Goal: Task Accomplishment & Management: Manage account settings

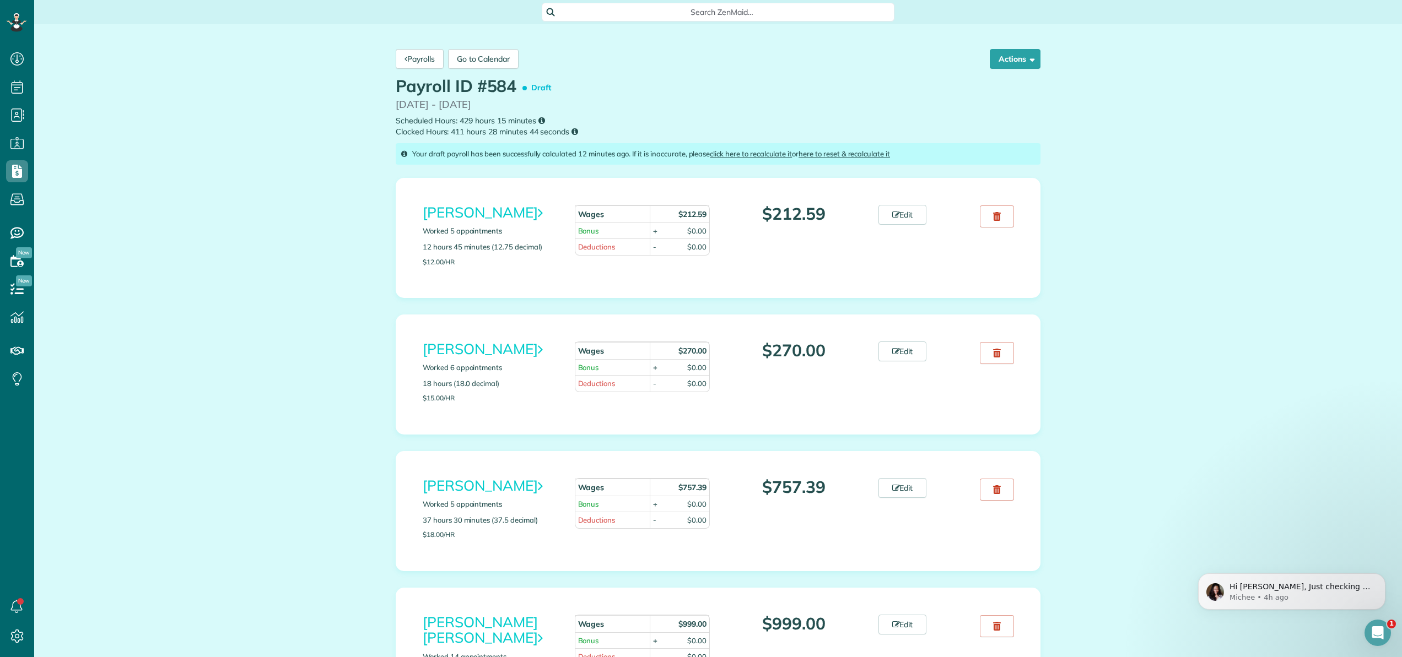
scroll to position [5, 5]
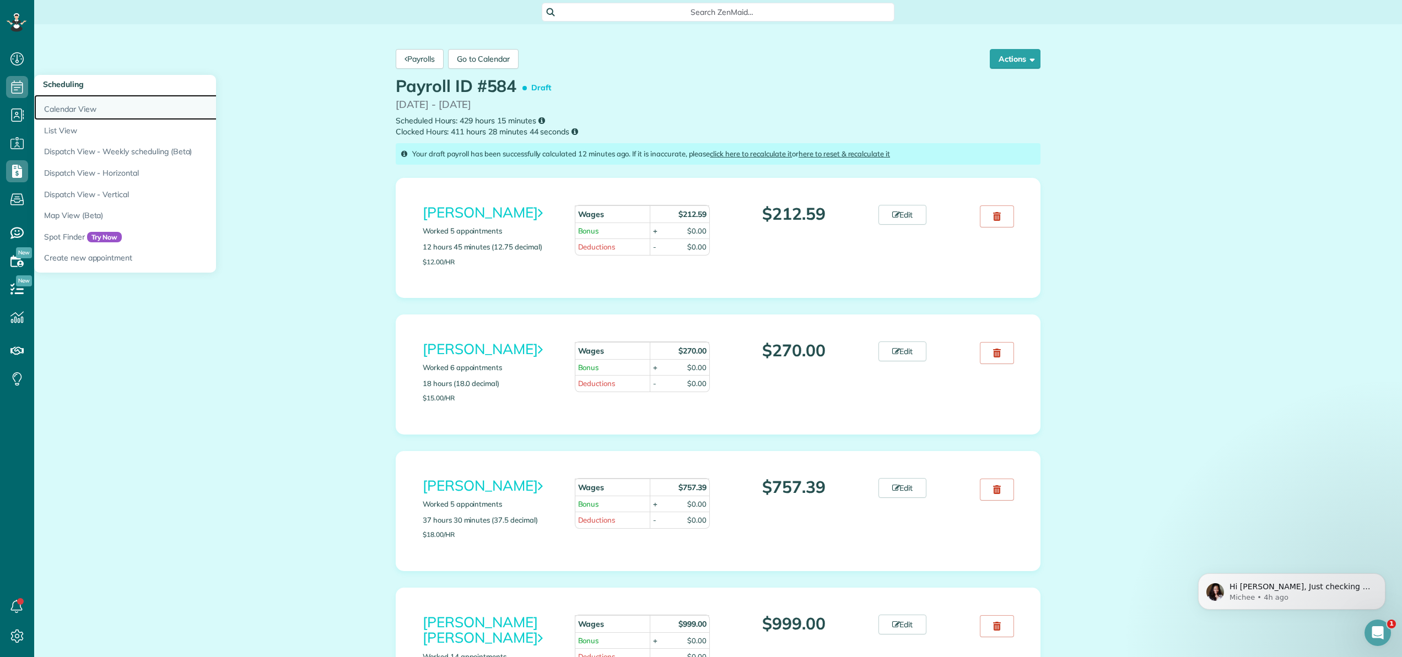
click at [56, 108] on link "Calendar View" at bounding box center [171, 107] width 275 height 25
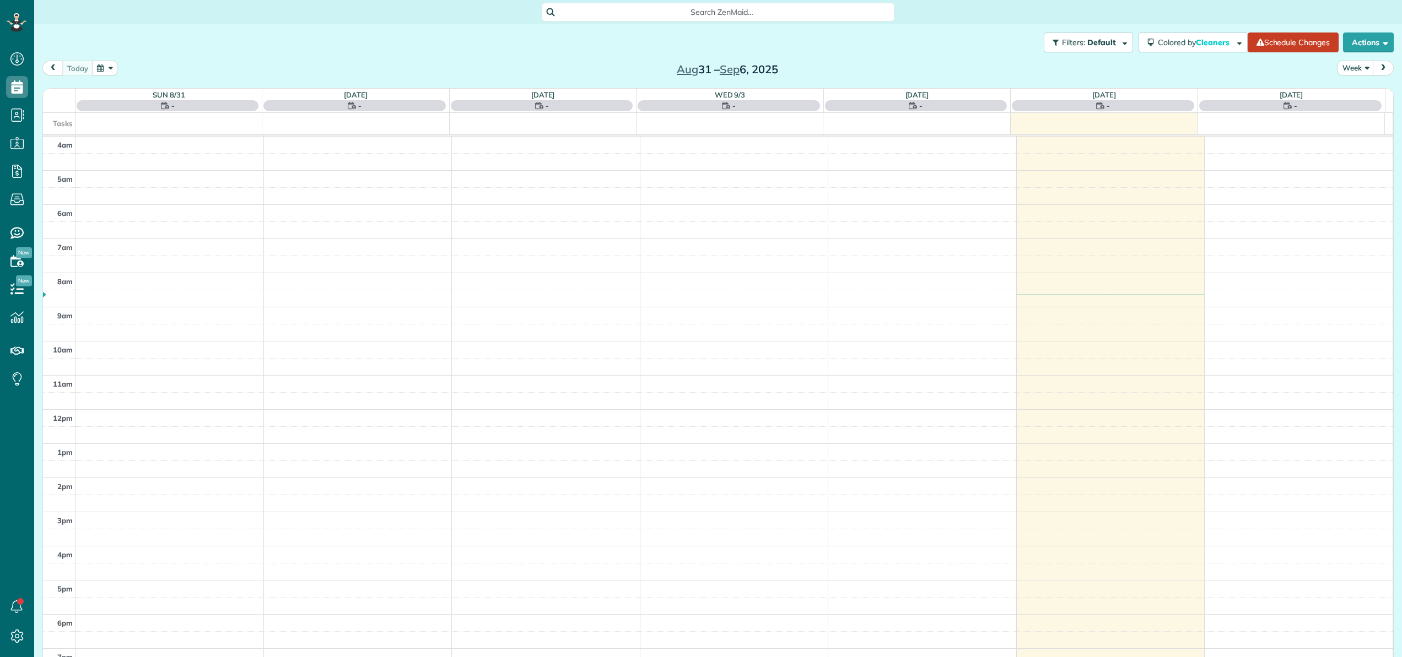
scroll to position [79, 0]
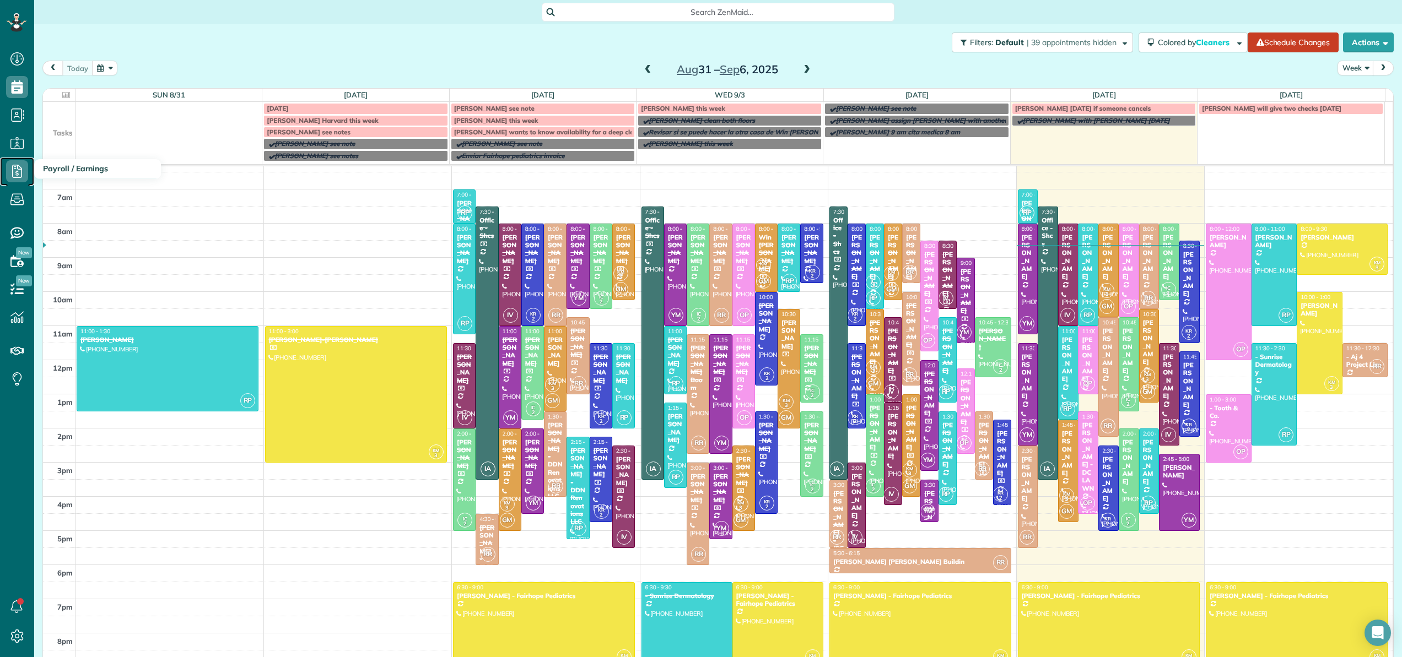
click at [18, 165] on use at bounding box center [17, 171] width 10 height 13
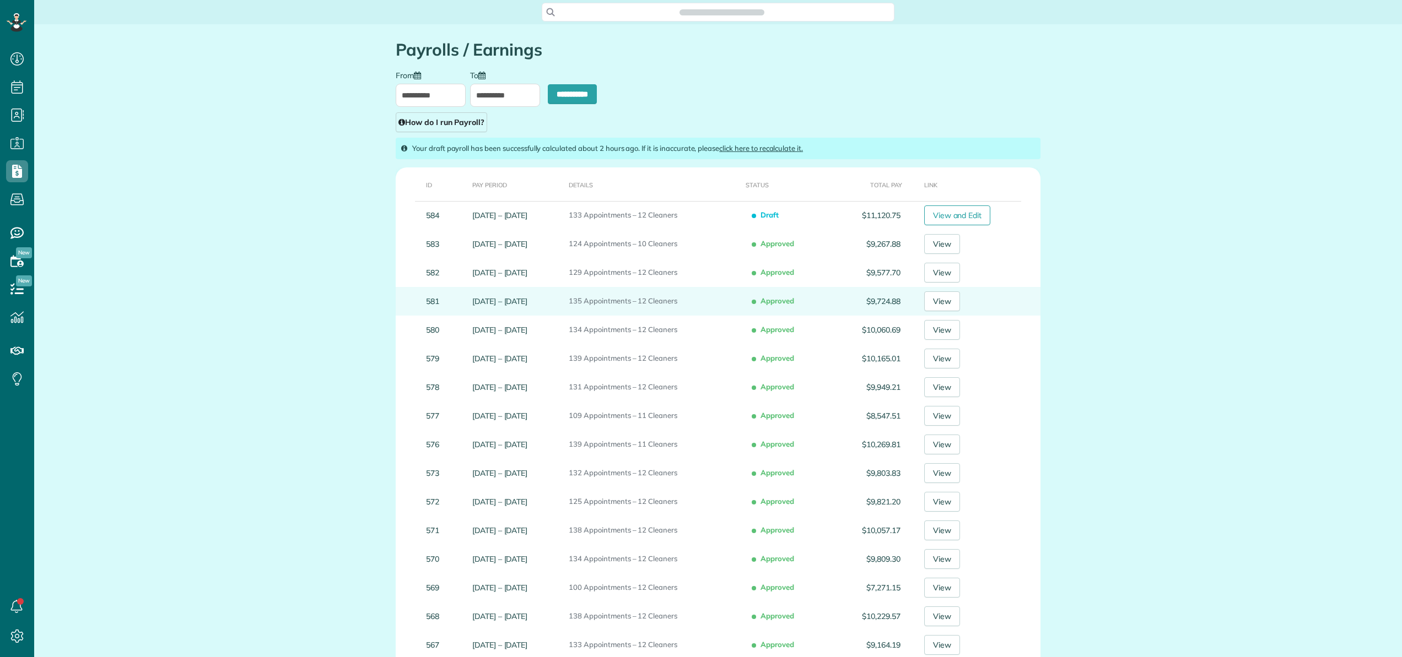
scroll to position [5, 5]
type input "**********"
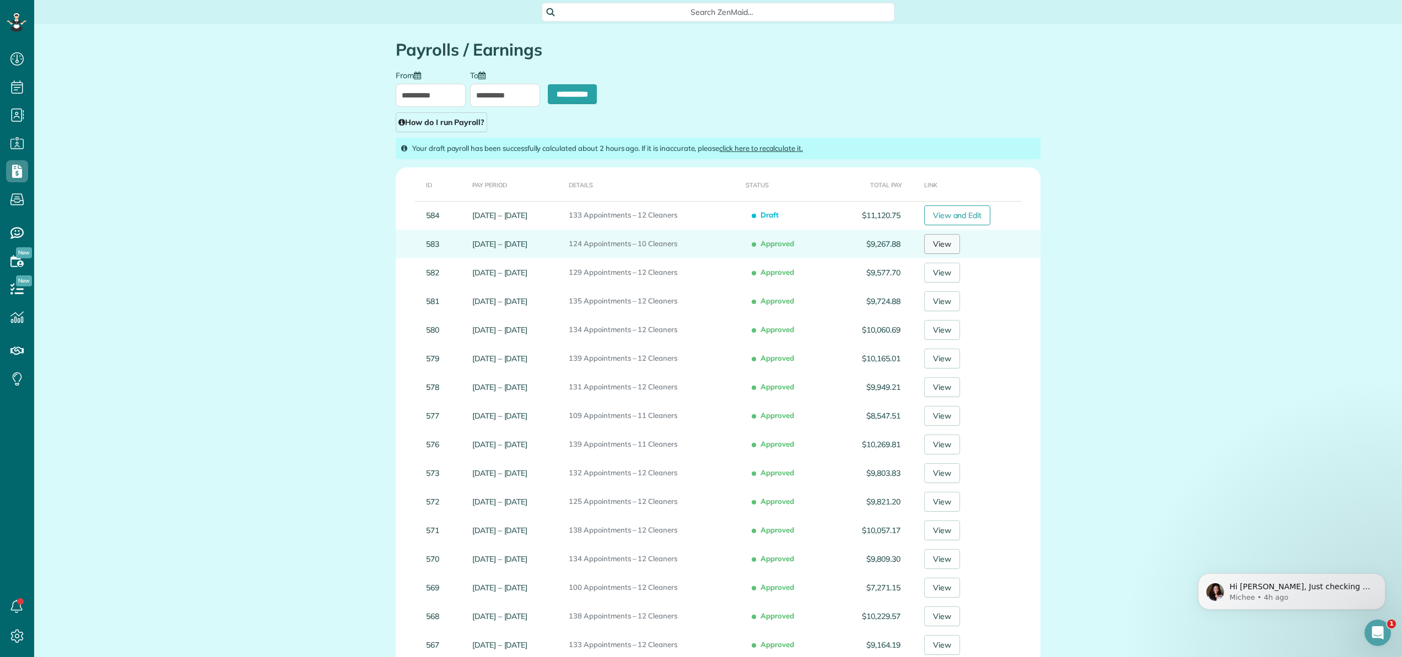
scroll to position [0, 0]
click at [941, 244] on link "View" at bounding box center [942, 244] width 36 height 20
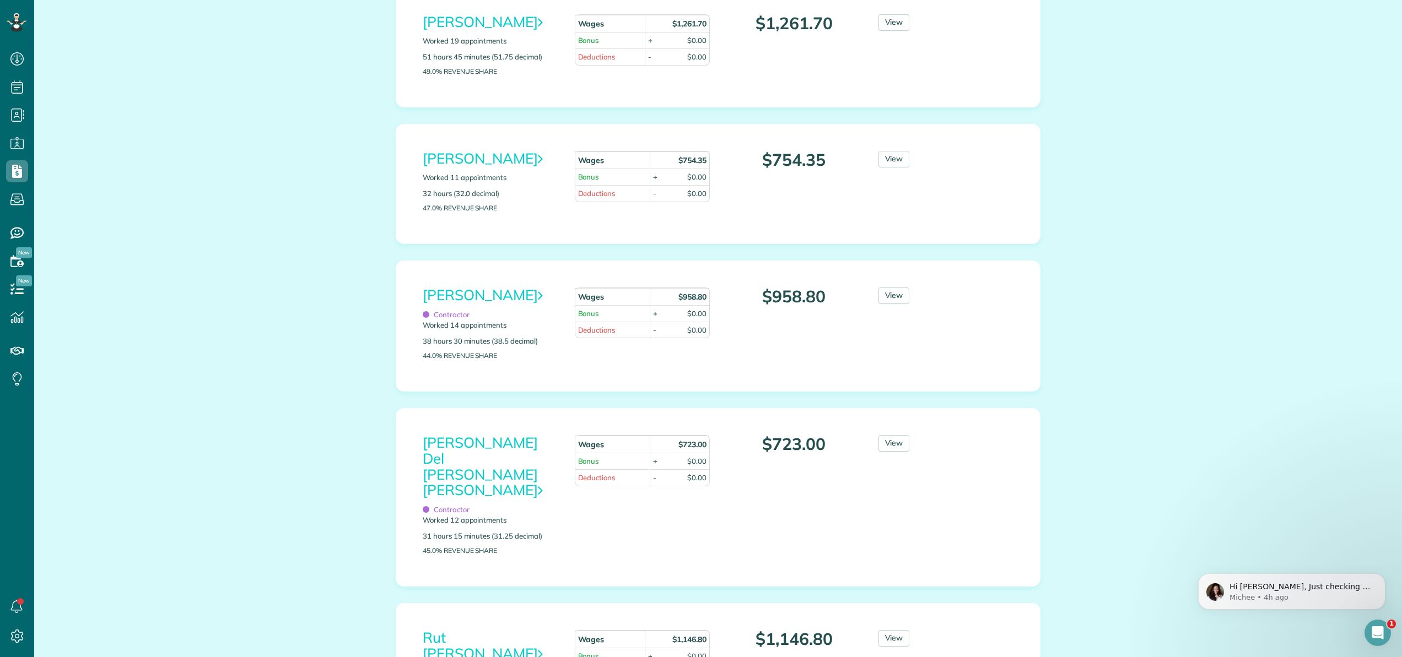
scroll to position [846, 0]
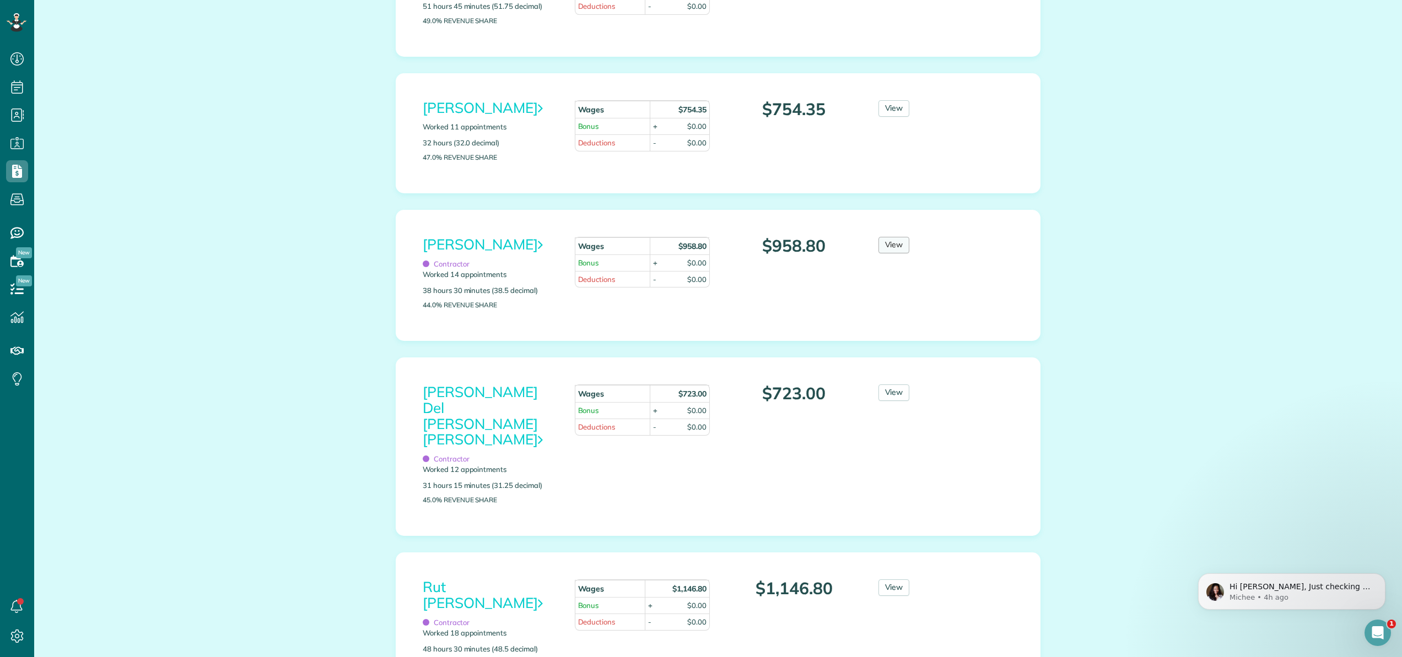
click at [897, 253] on link "View" at bounding box center [893, 245] width 31 height 17
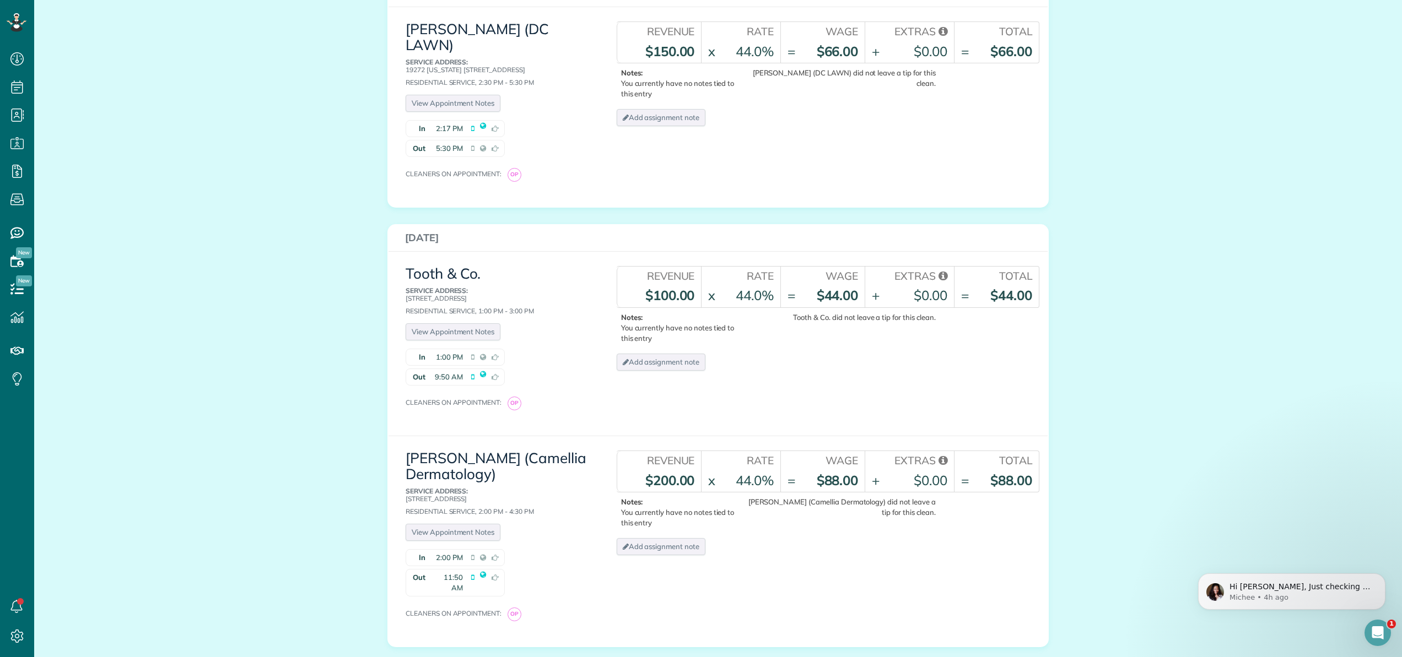
scroll to position [626, 0]
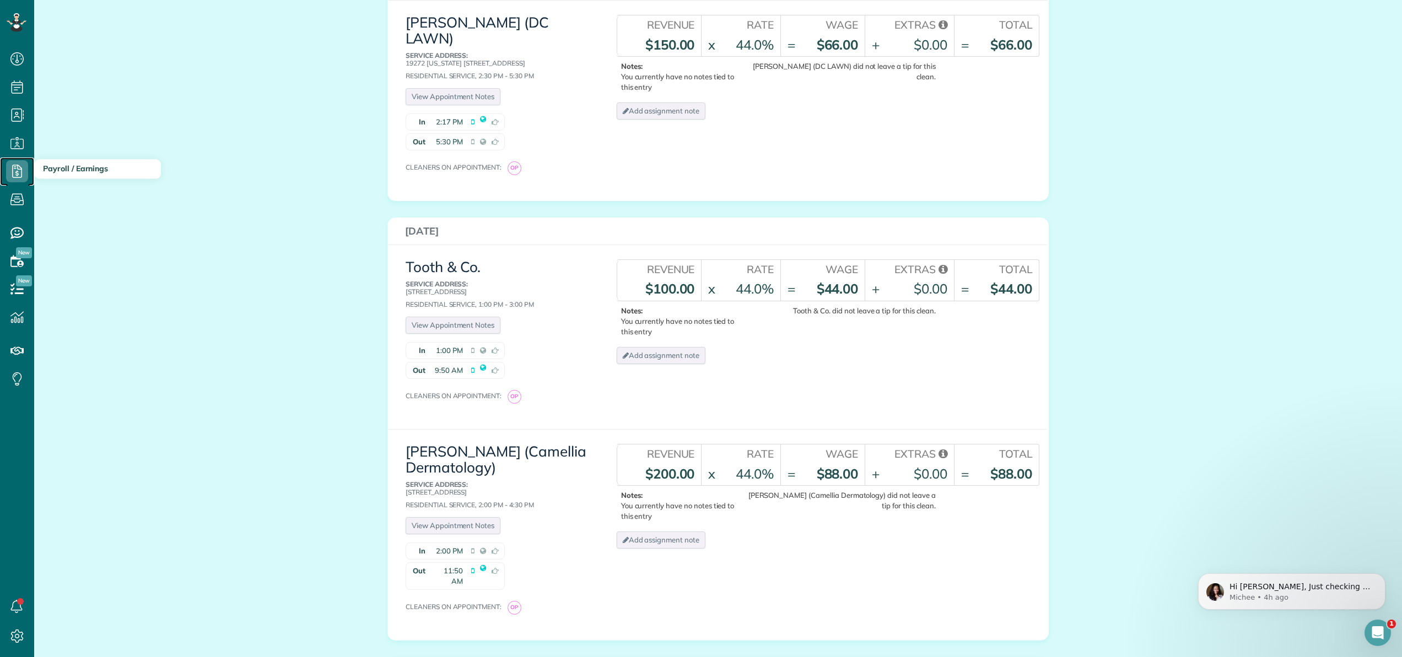
click at [21, 174] on use at bounding box center [17, 171] width 10 height 13
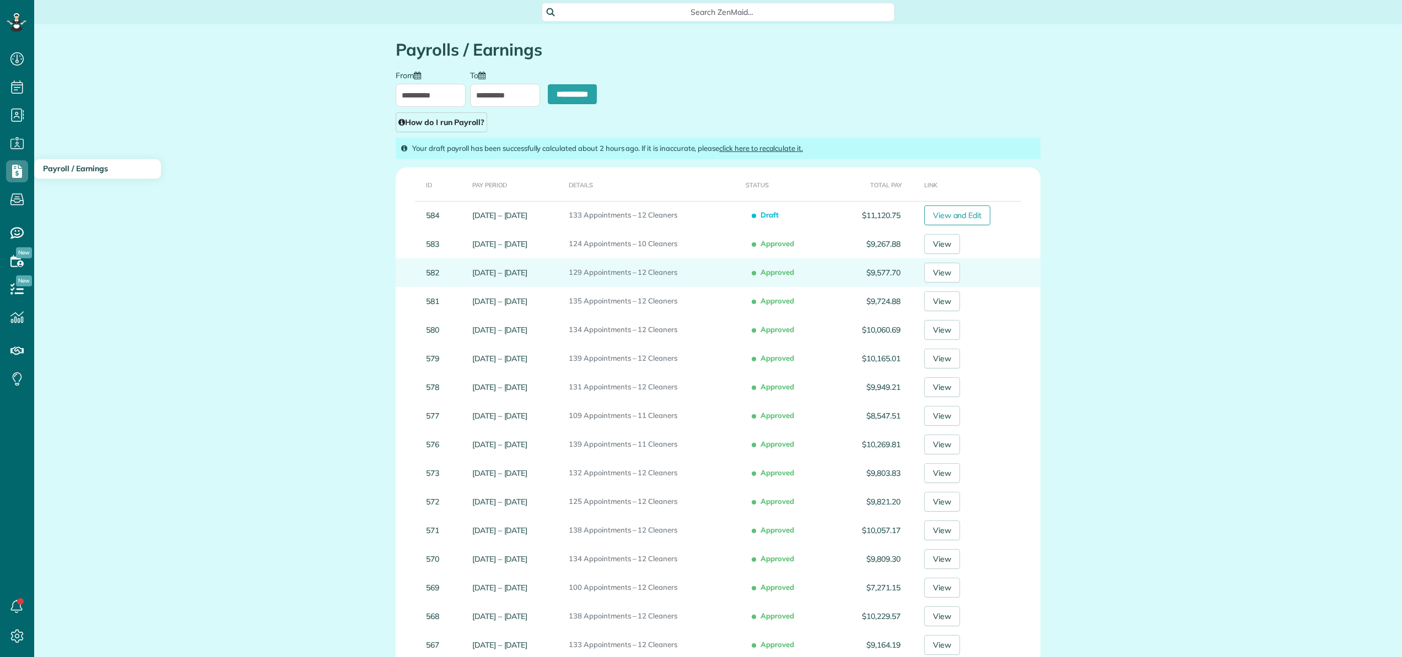
scroll to position [5, 5]
type input "**********"
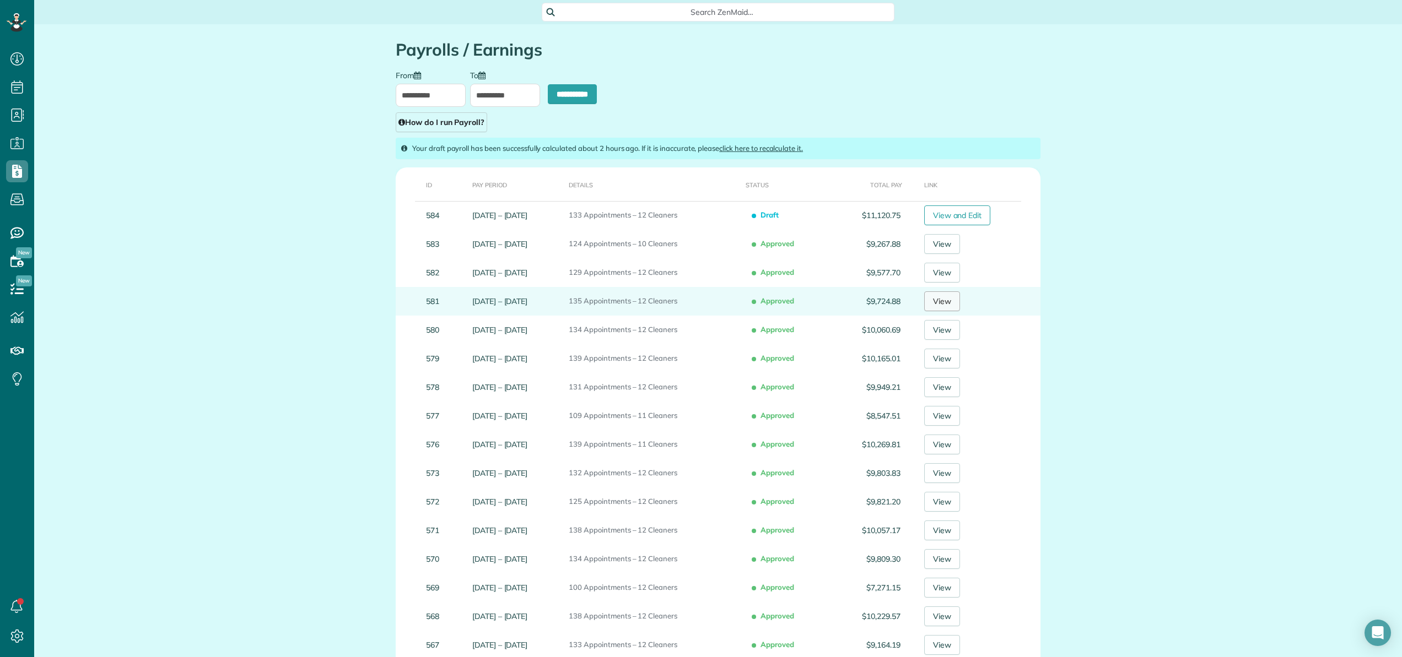
click at [940, 299] on link "View" at bounding box center [942, 301] width 36 height 20
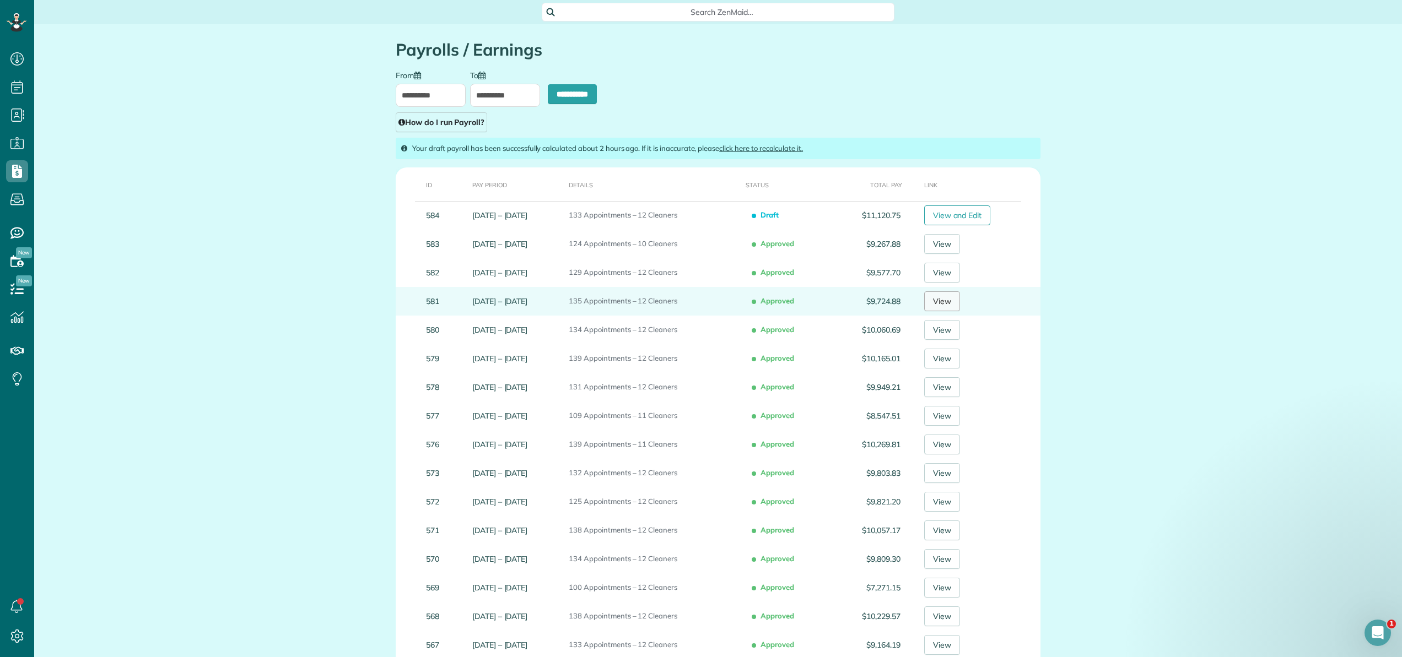
scroll to position [0, 0]
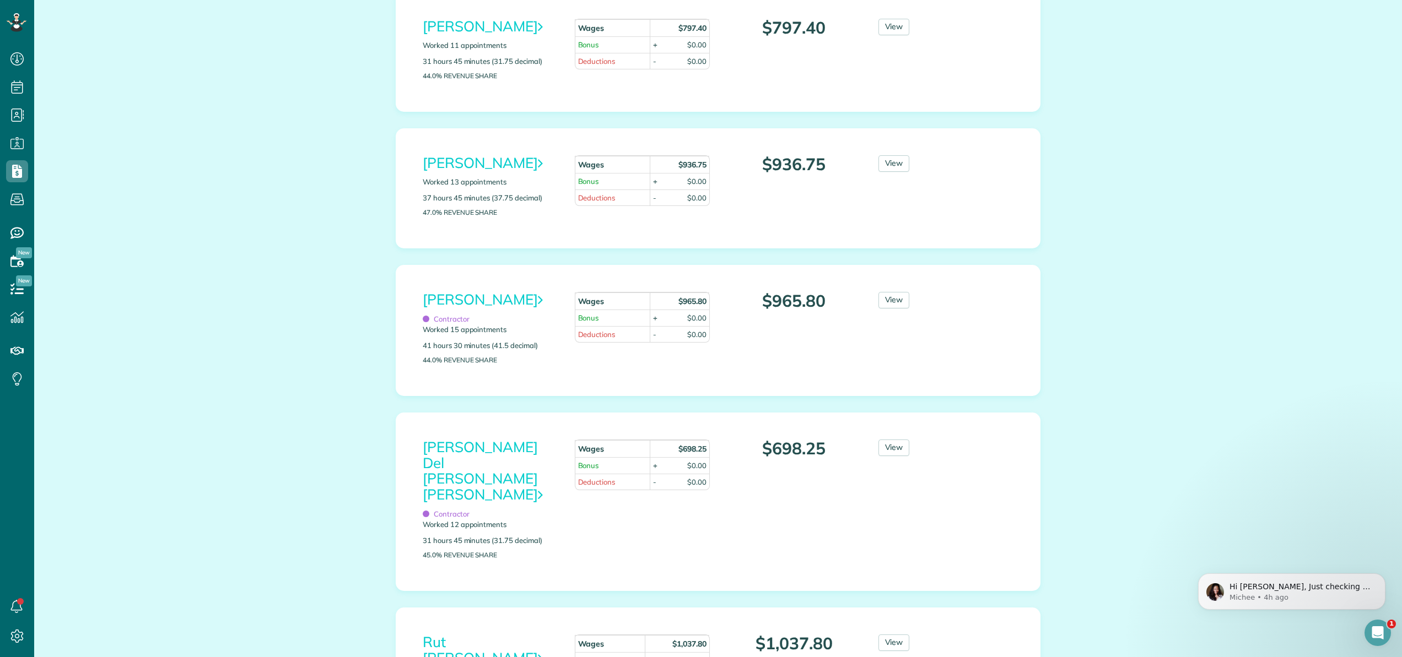
scroll to position [1071, 0]
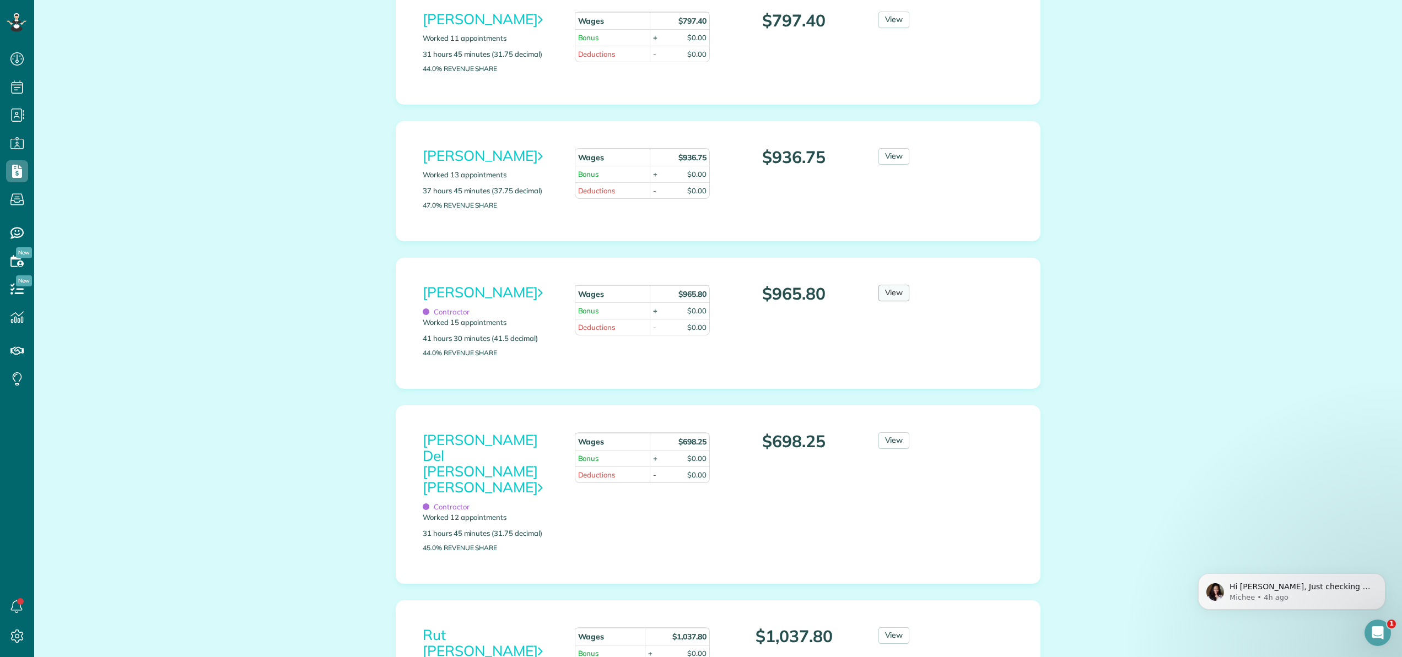
click at [896, 301] on link "View" at bounding box center [893, 293] width 31 height 17
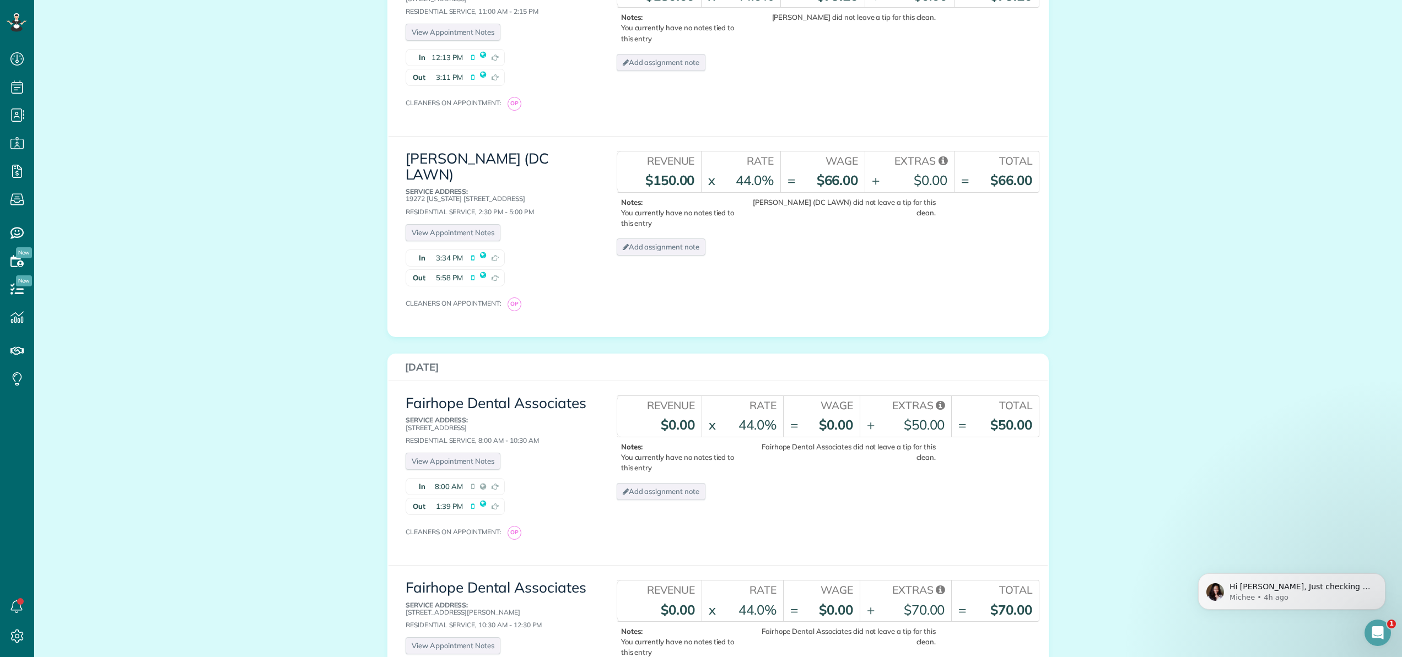
scroll to position [472, 0]
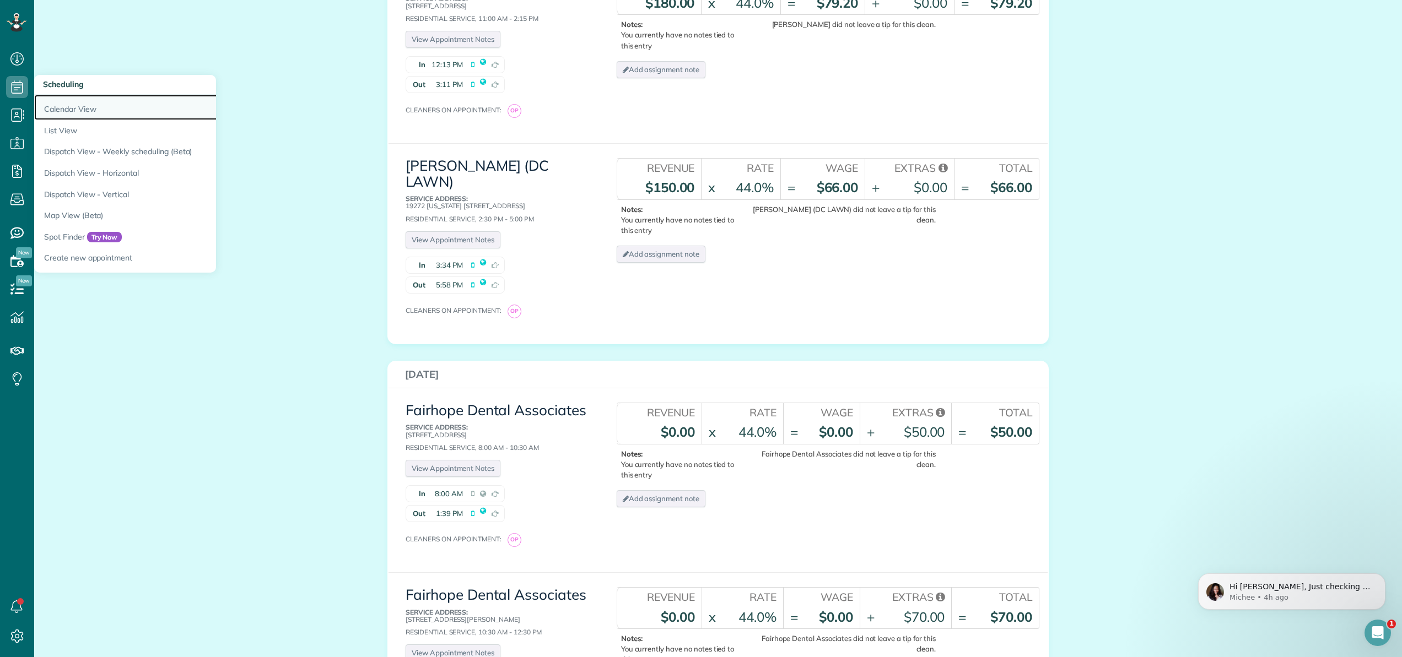
click at [55, 105] on link "Calendar View" at bounding box center [171, 107] width 275 height 25
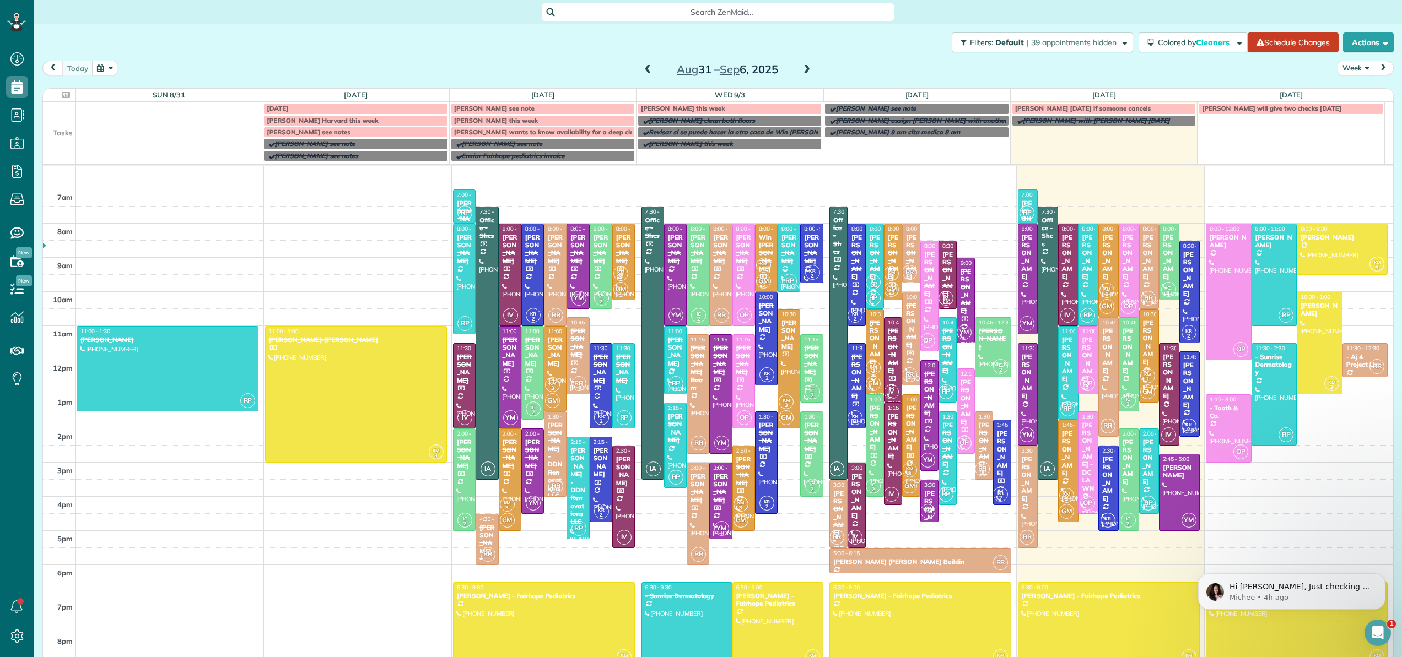
click at [644, 71] on span at bounding box center [648, 70] width 12 height 10
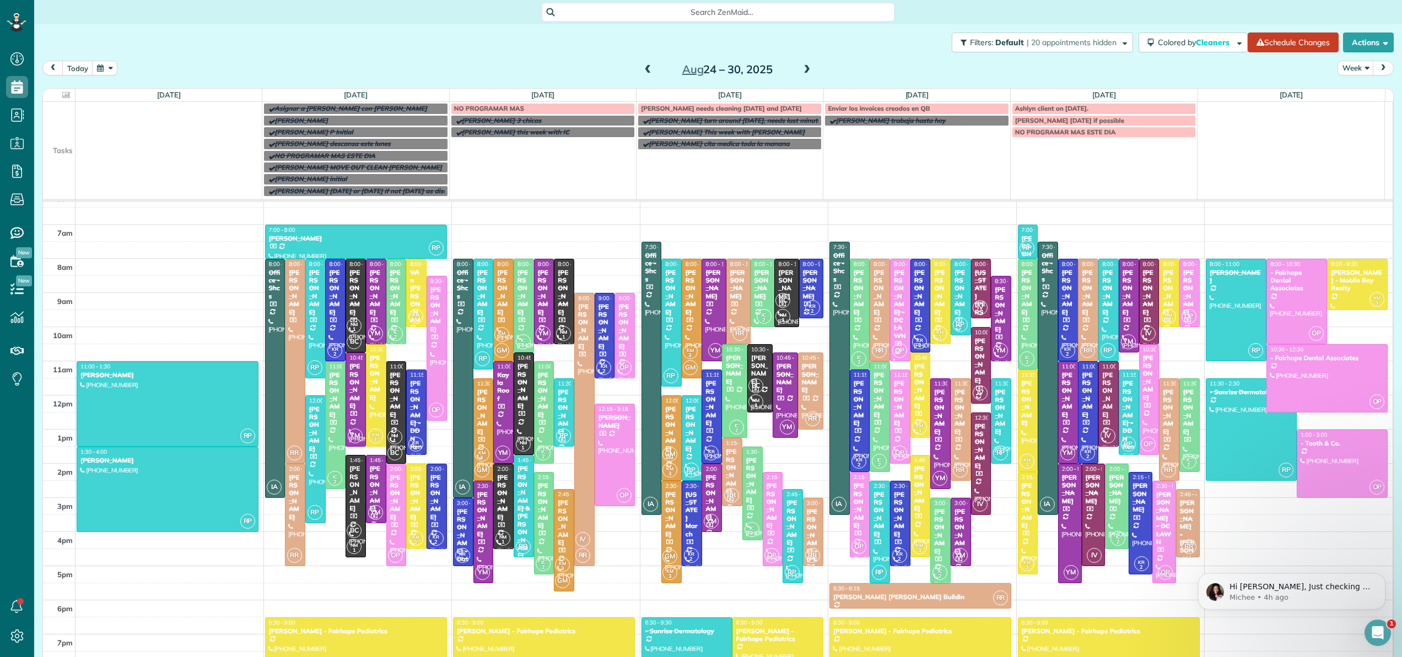
click at [644, 71] on span at bounding box center [648, 70] width 12 height 10
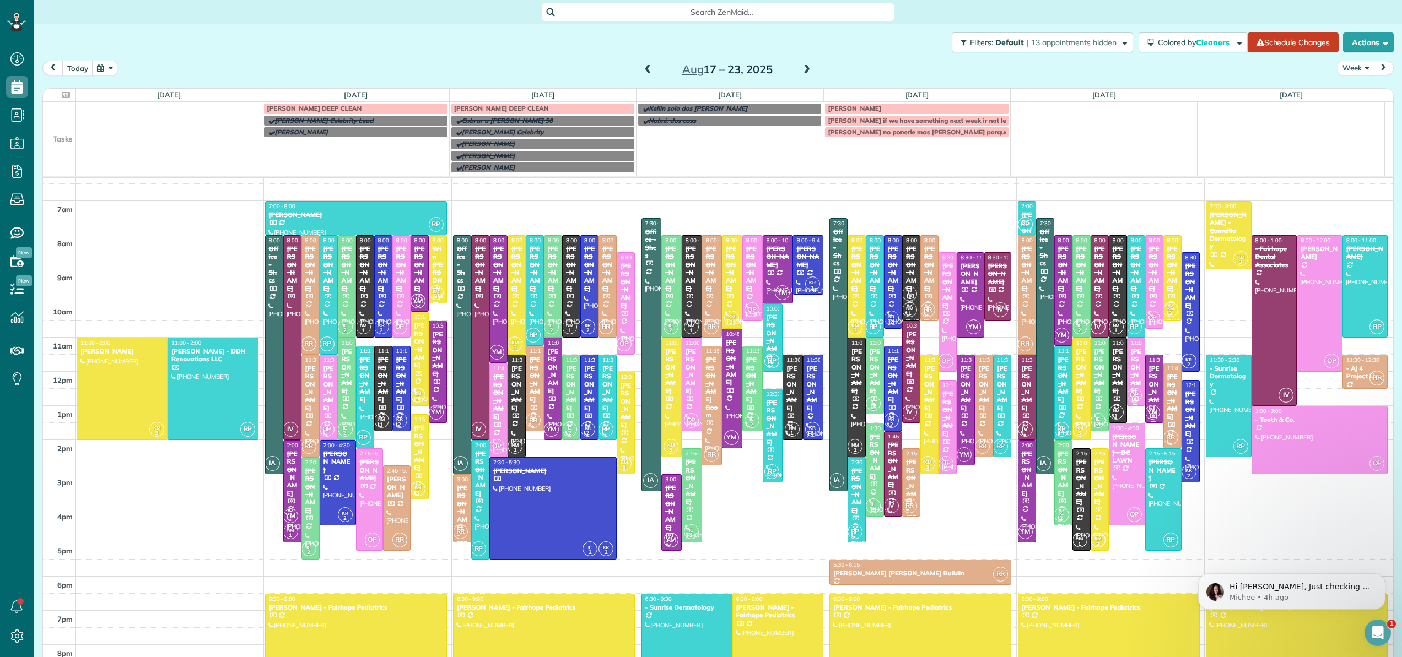
click at [644, 71] on span at bounding box center [648, 70] width 12 height 10
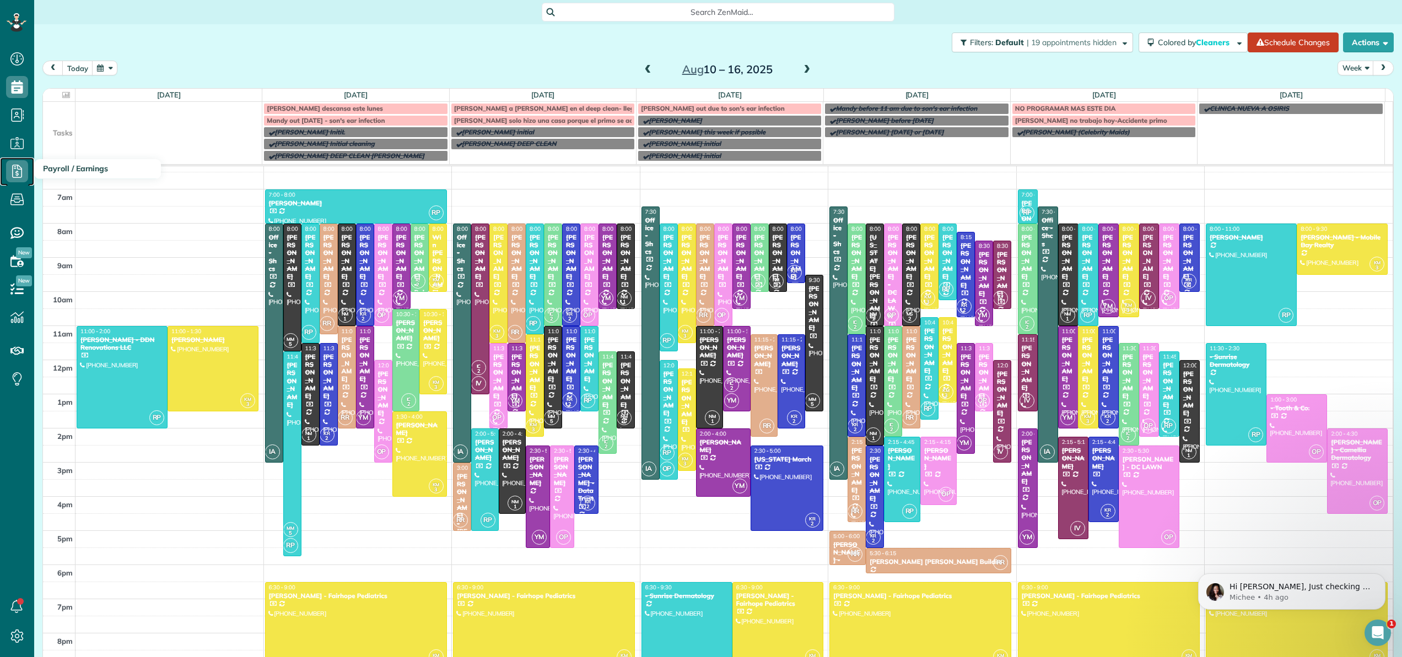
click at [15, 170] on icon at bounding box center [17, 171] width 22 height 22
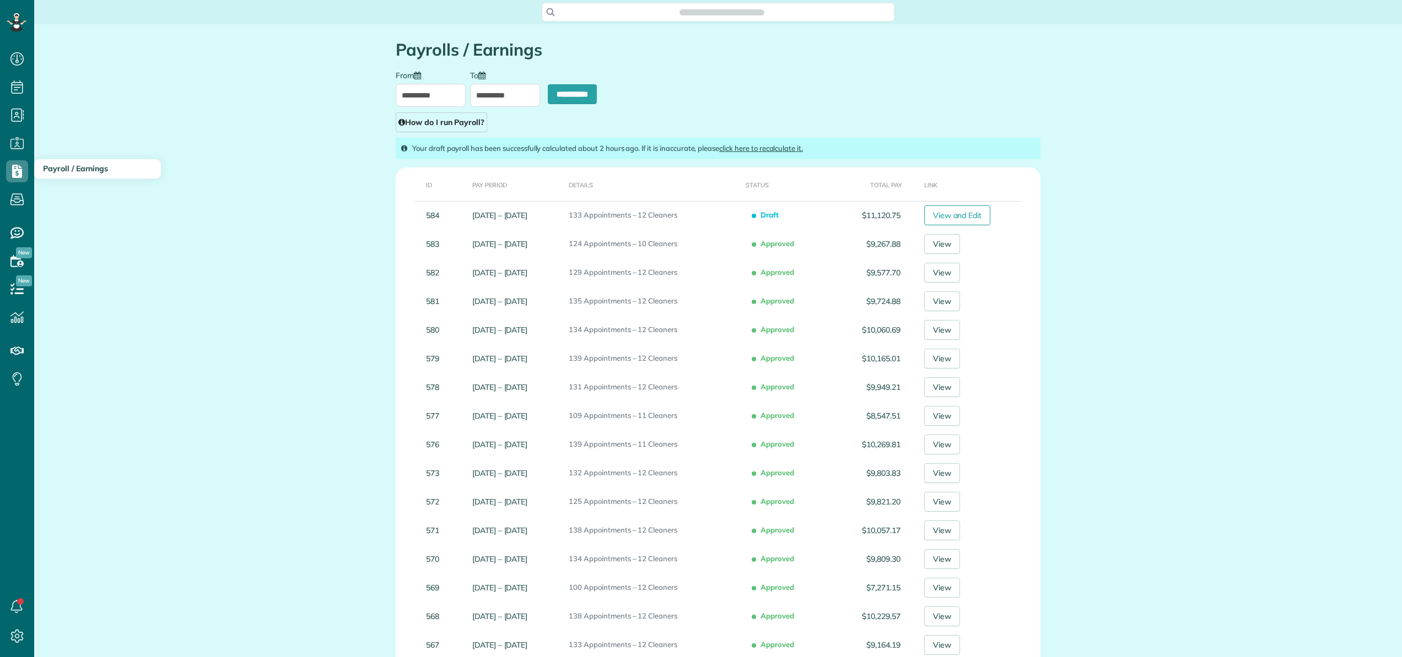
scroll to position [5, 5]
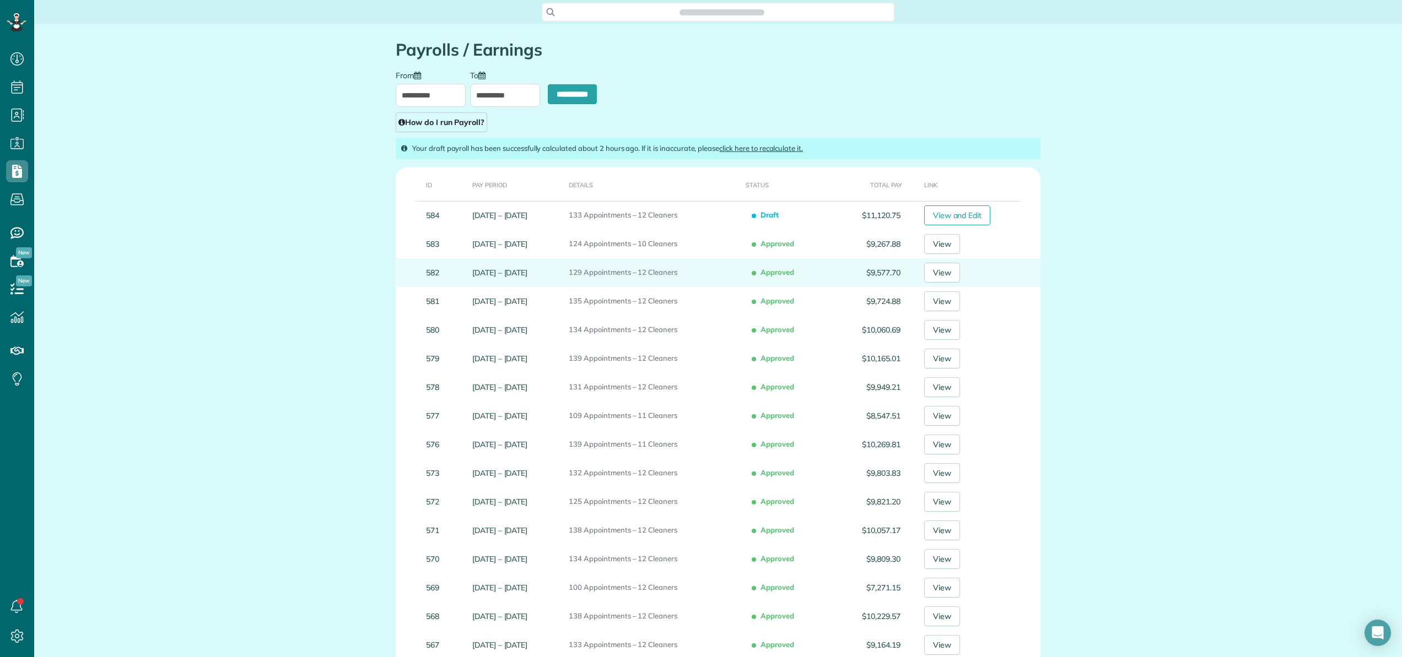
type input "**********"
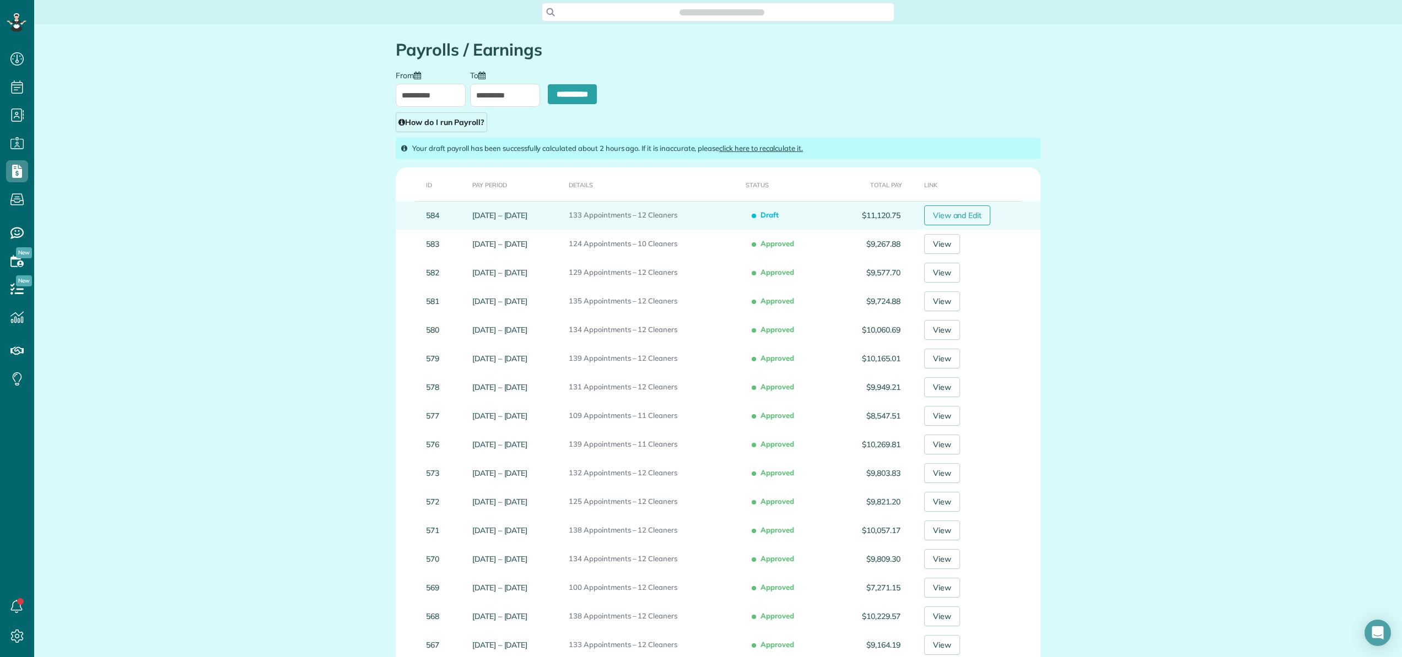
click at [964, 220] on link "View and Edit" at bounding box center [957, 216] width 67 height 20
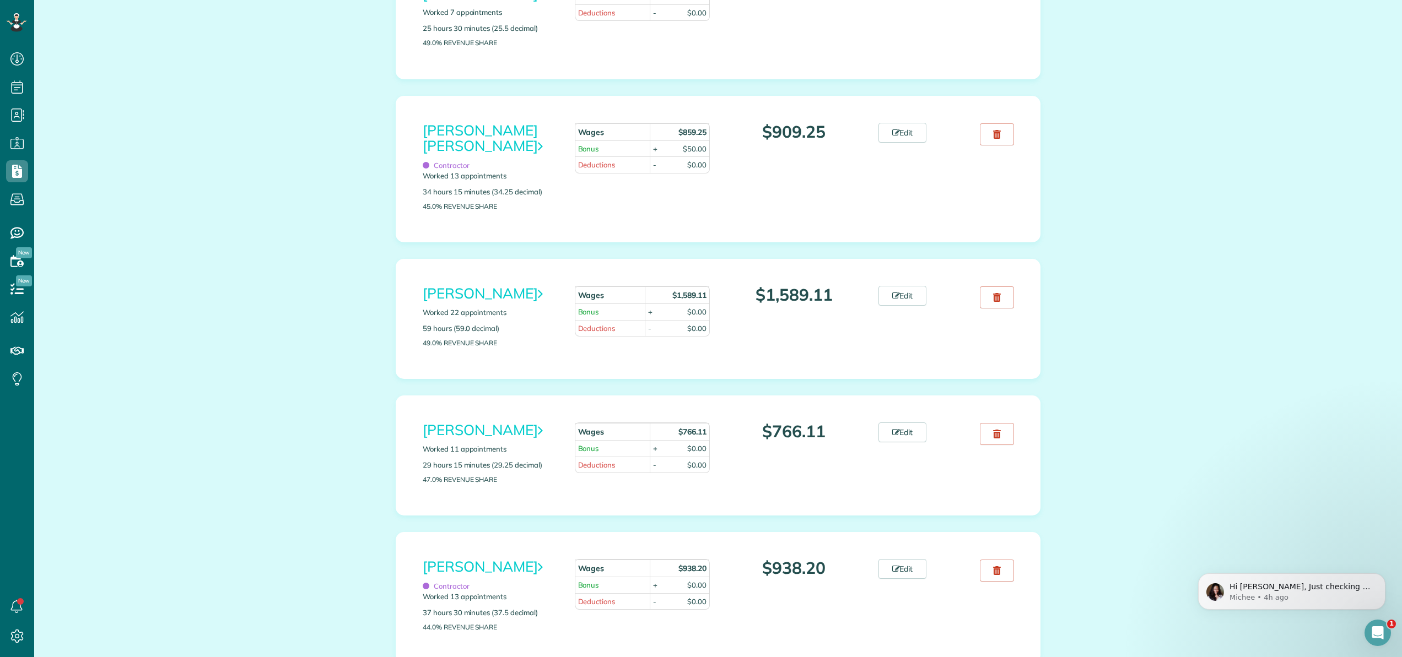
scroll to position [830, 0]
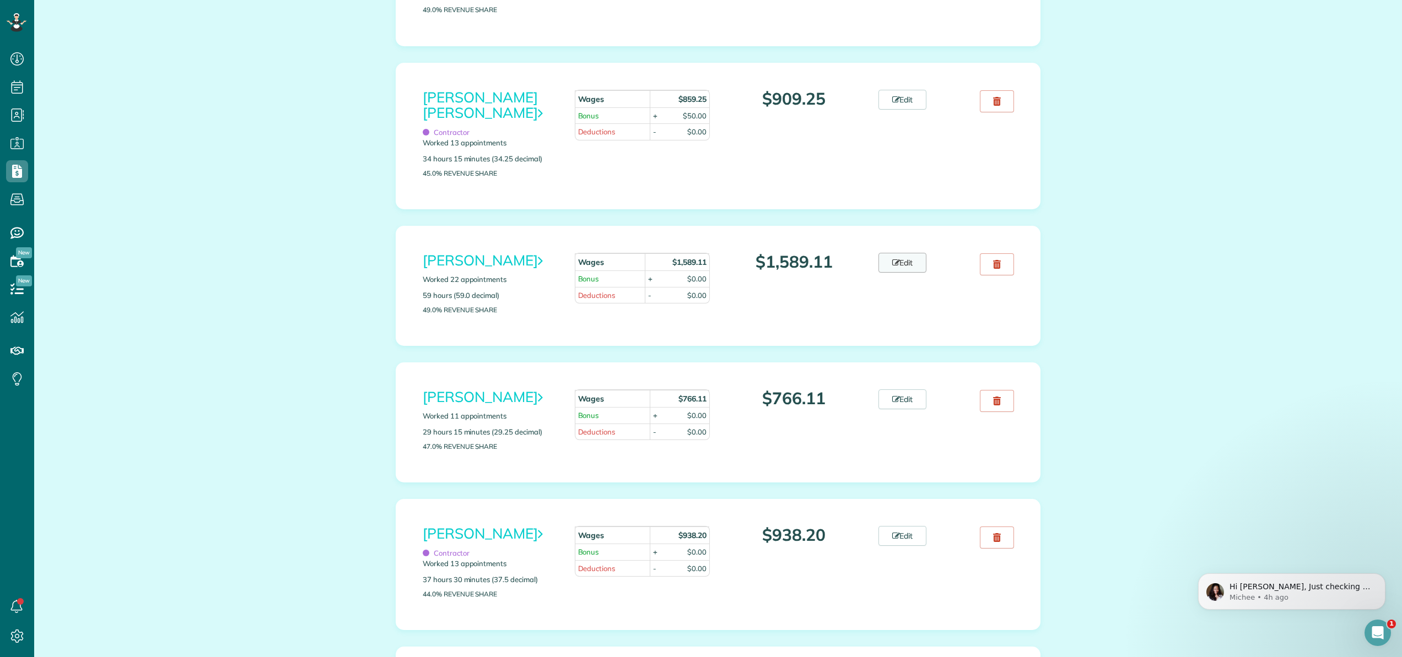
click at [916, 269] on link "Edit" at bounding box center [902, 263] width 48 height 20
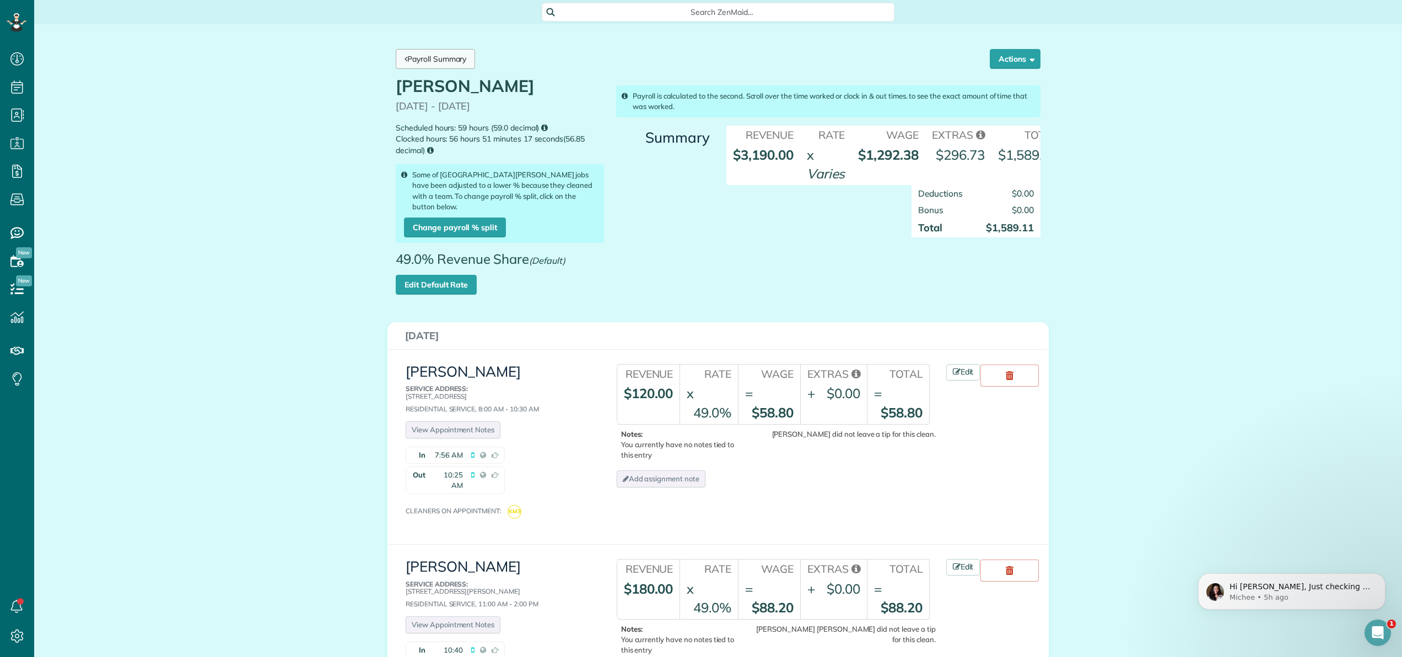
click at [452, 51] on link "Payroll Summary" at bounding box center [435, 59] width 79 height 20
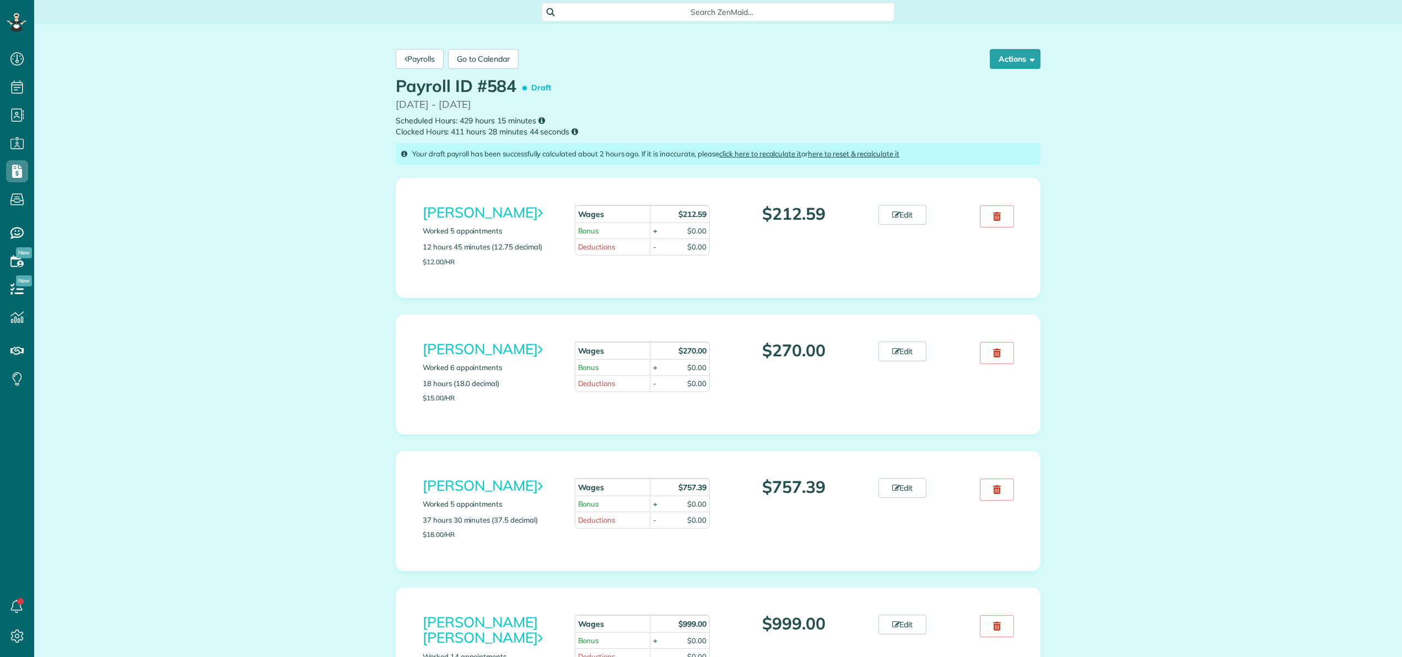
scroll to position [143, 0]
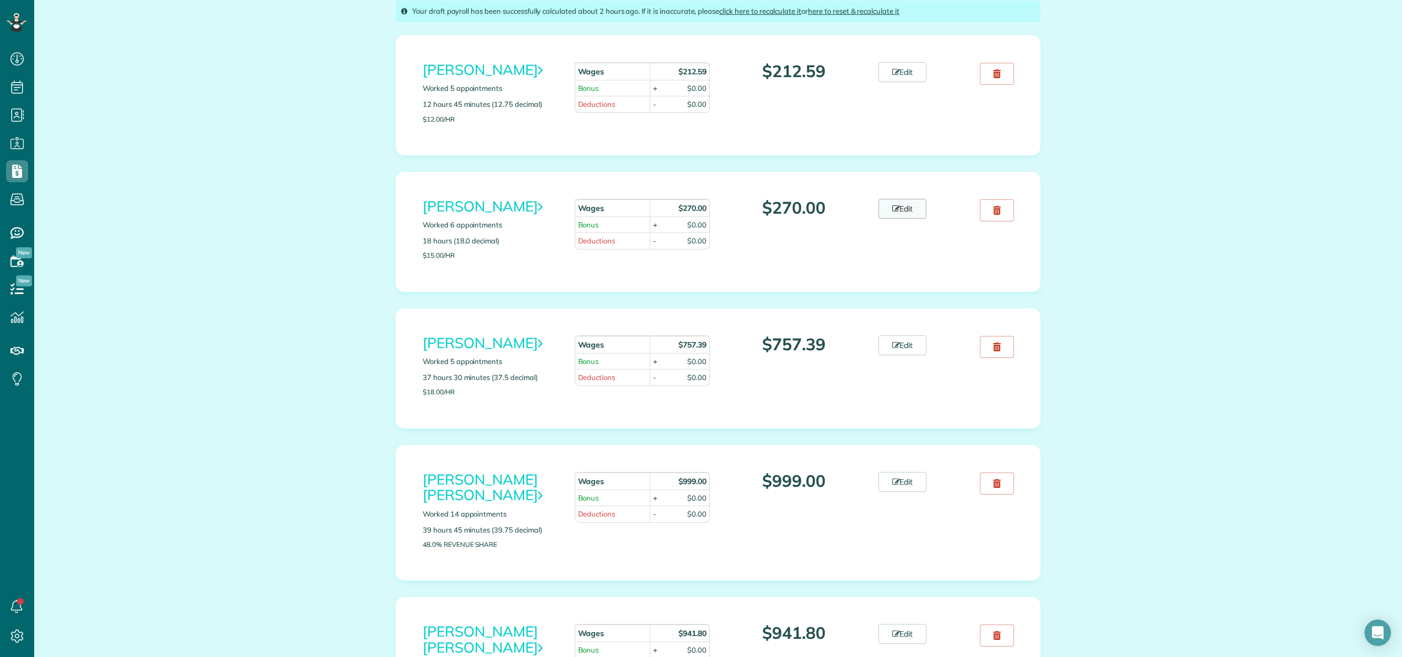
click at [905, 212] on link "Edit" at bounding box center [902, 209] width 48 height 20
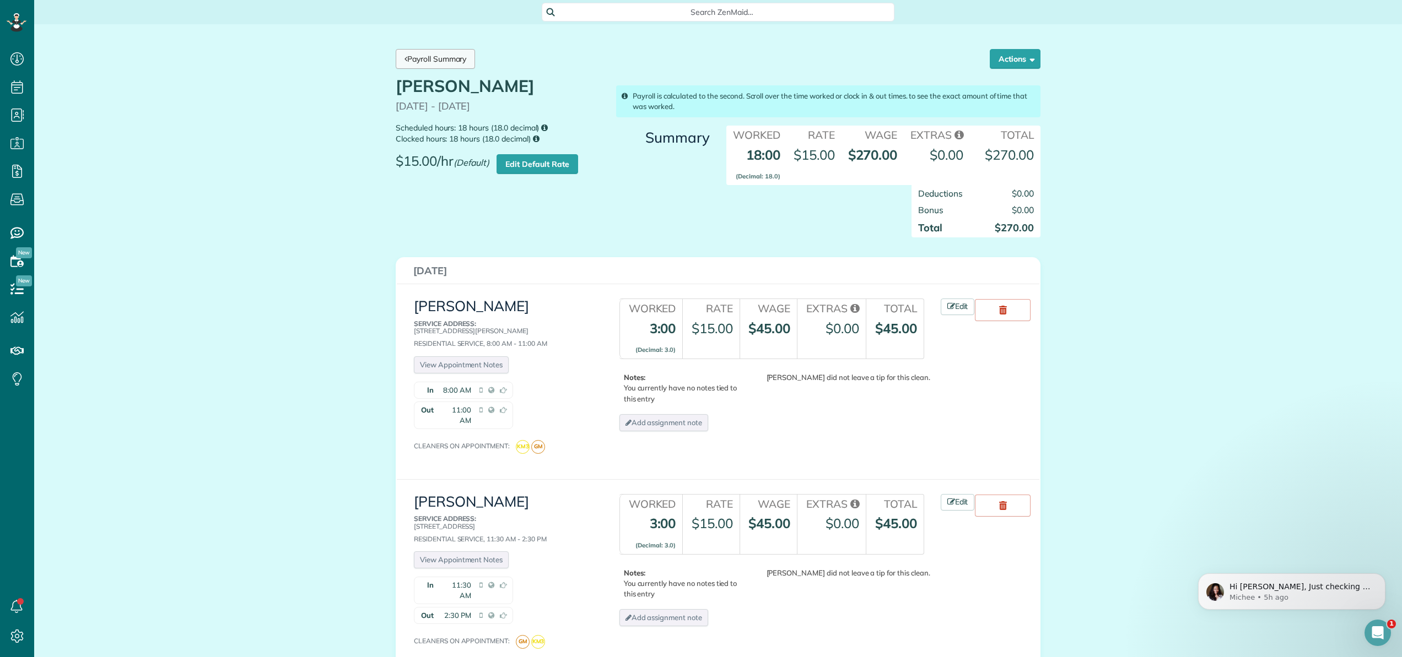
click at [459, 62] on link "Payroll Summary" at bounding box center [435, 59] width 79 height 20
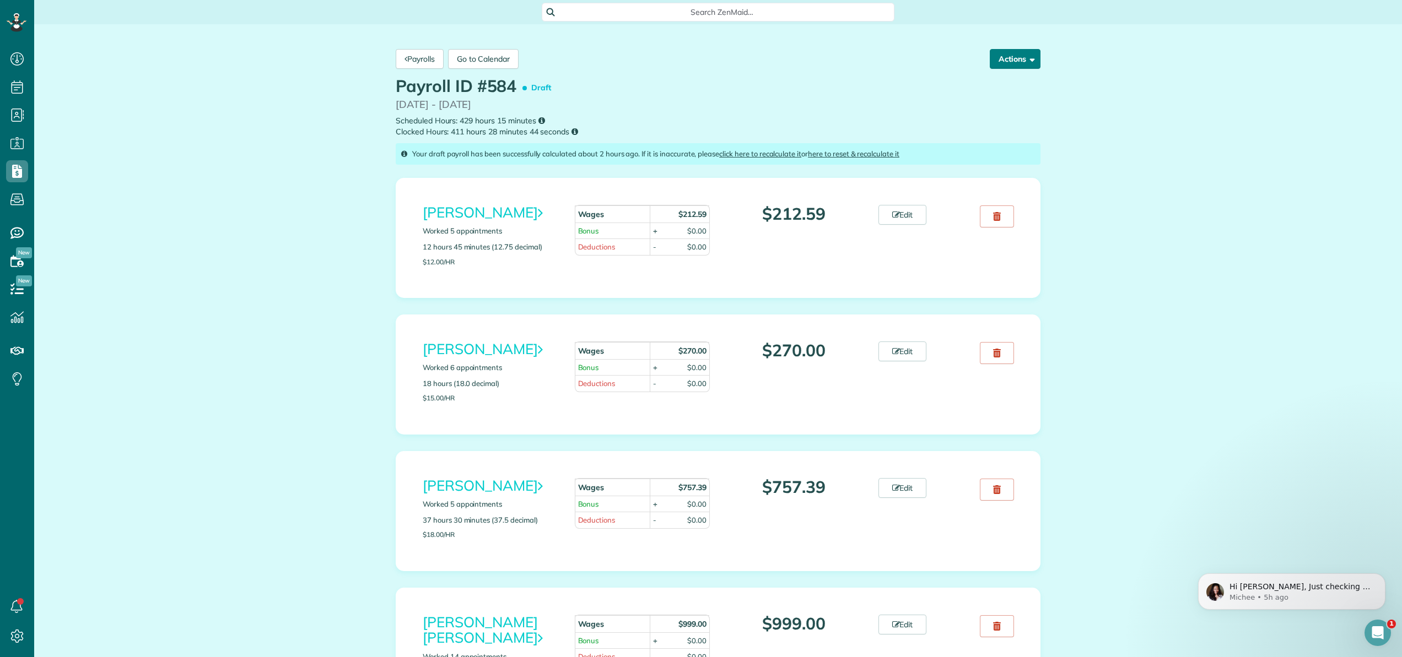
click at [1009, 60] on button "Actions" at bounding box center [1014, 59] width 51 height 20
click at [977, 82] on button "Approve Payroll" at bounding box center [987, 87] width 106 height 22
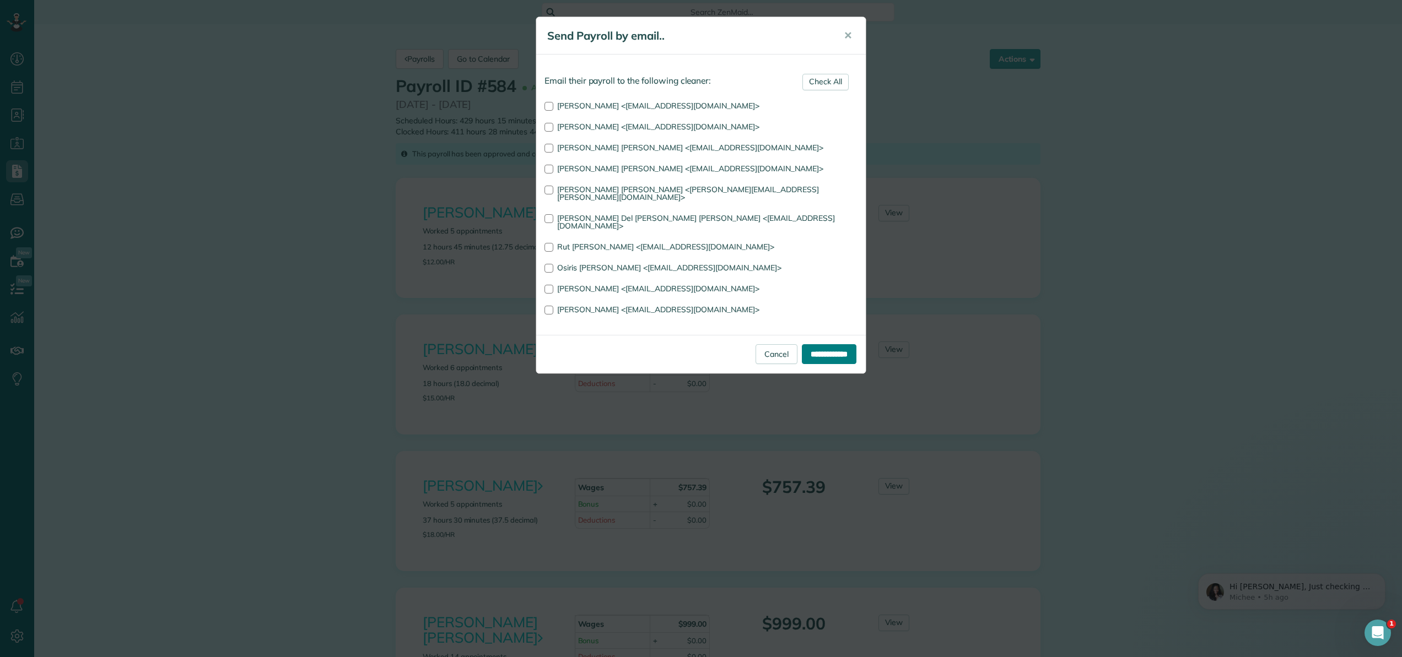
click at [815, 344] on input "**********" at bounding box center [829, 354] width 55 height 20
